Goal: Find contact information: Find contact information

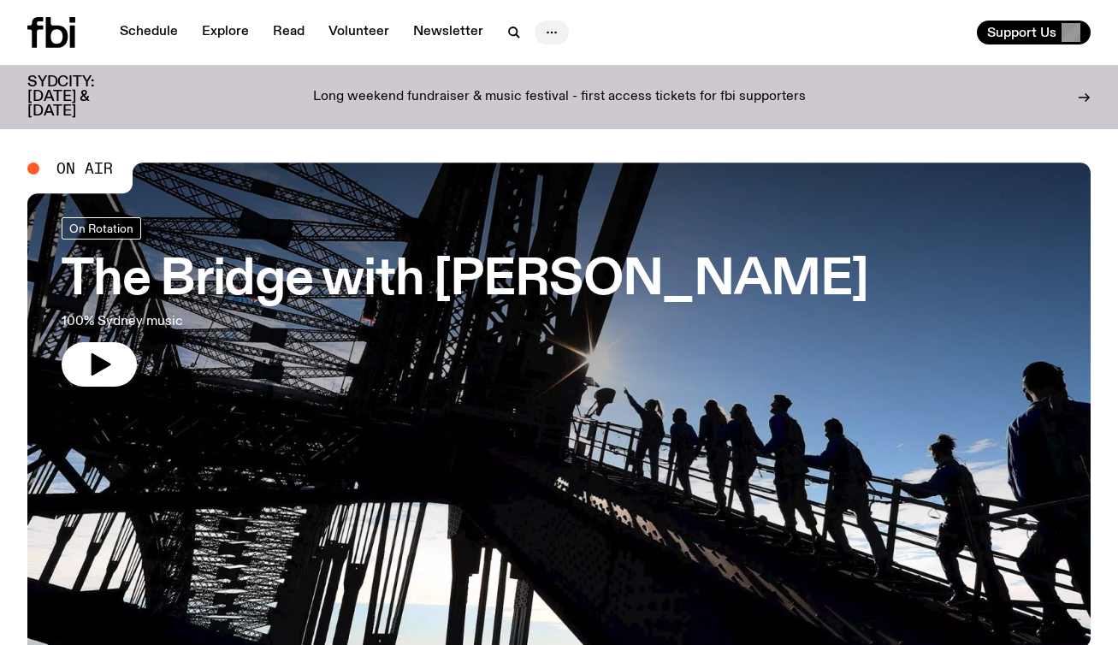
click at [555, 29] on icon "button" at bounding box center [552, 32] width 21 height 21
click at [542, 103] on link "Contact" at bounding box center [552, 98] width 86 height 24
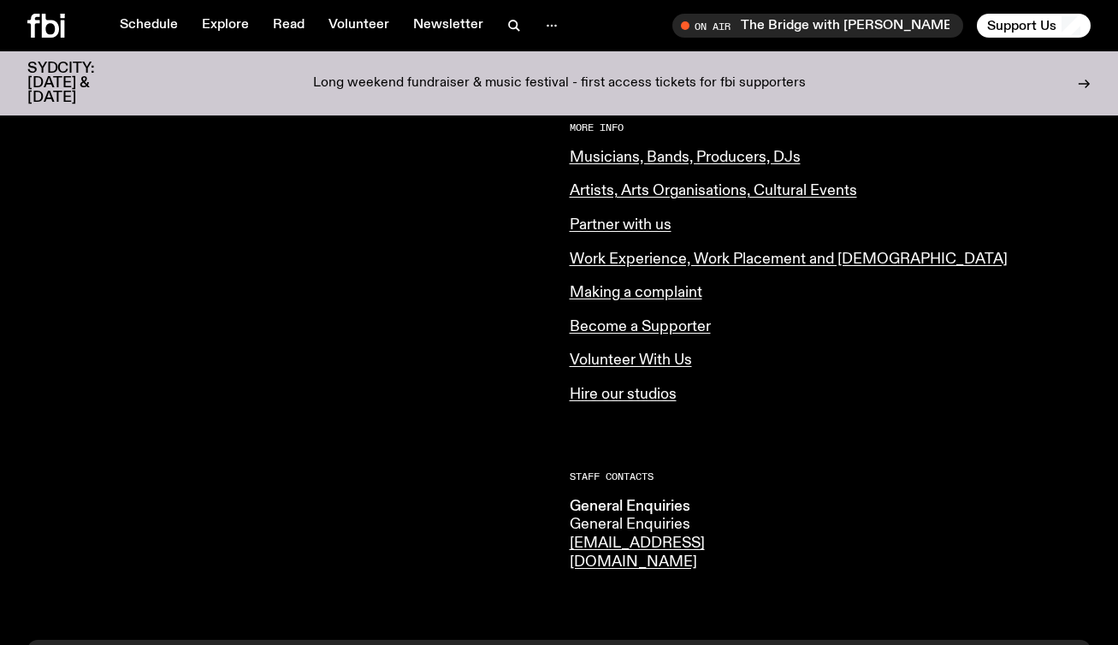
scroll to position [636, 0]
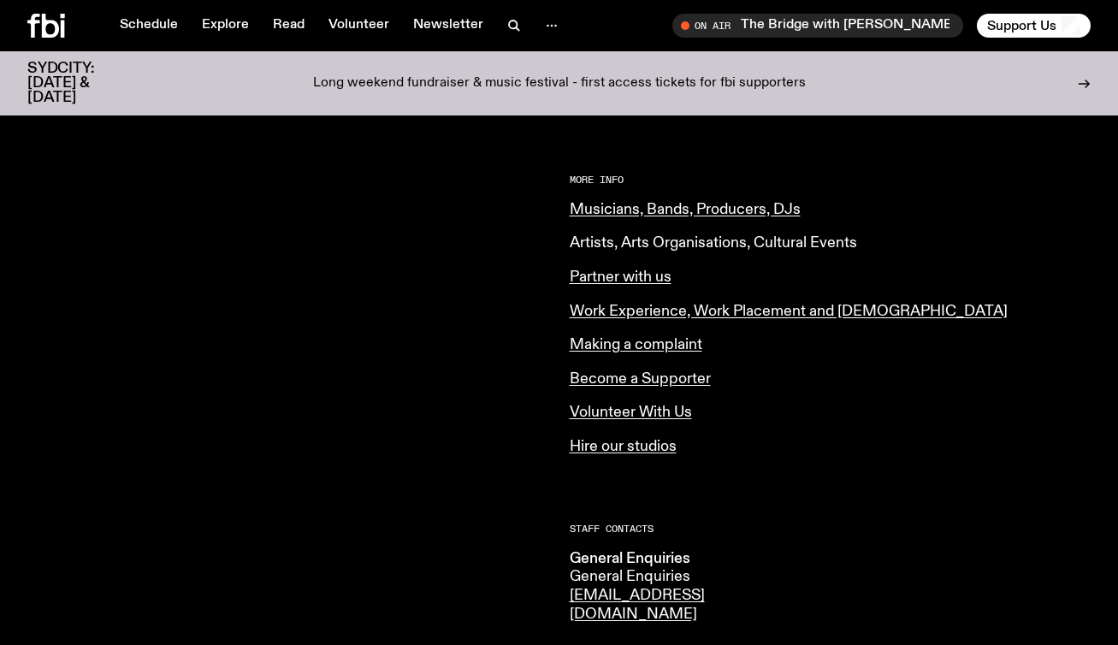
click at [642, 244] on link "Artists, Arts Organisations, Cultural Events" at bounding box center [713, 242] width 287 height 15
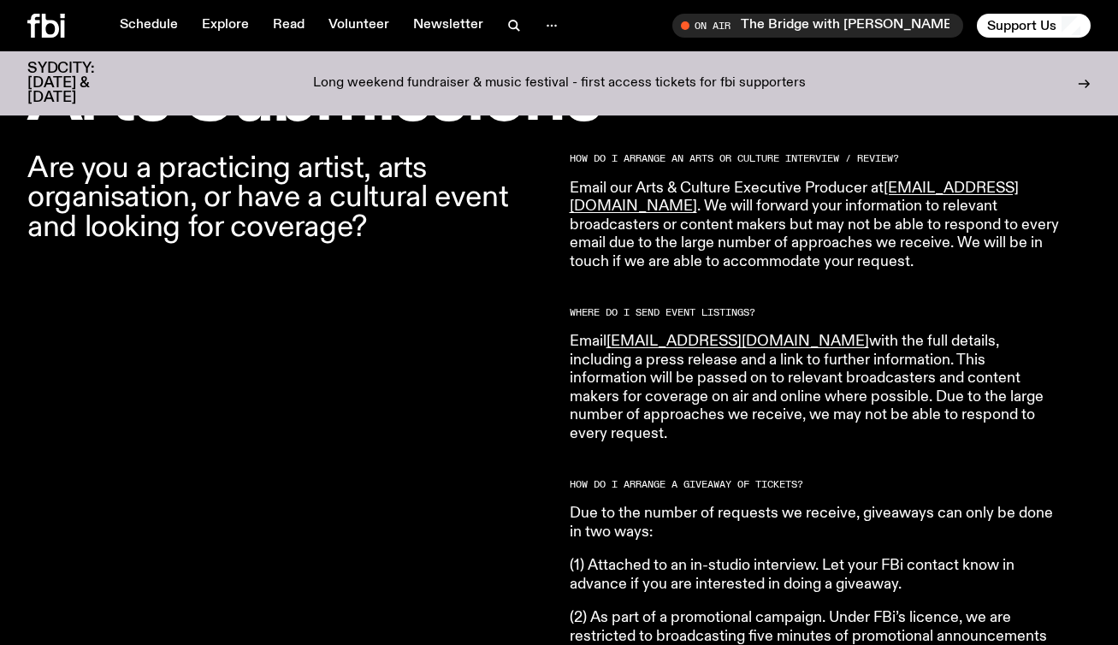
scroll to position [544, 0]
